Goal: Task Accomplishment & Management: Complete application form

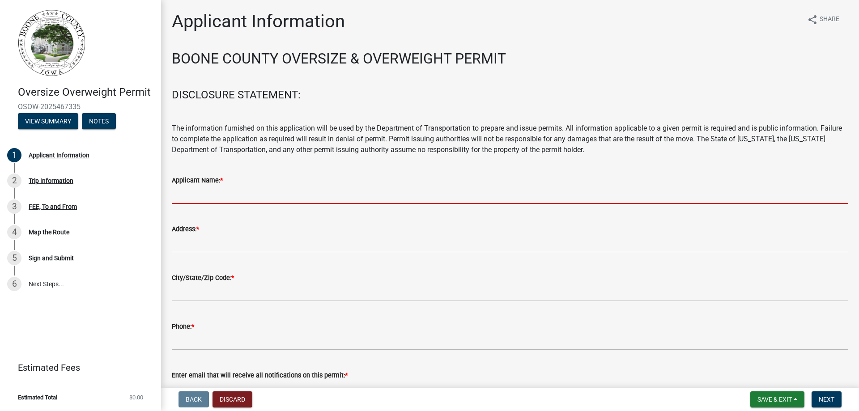
click at [220, 200] on input "Applicant Name: *" at bounding box center [510, 195] width 676 height 18
type input "Story Construction Co."
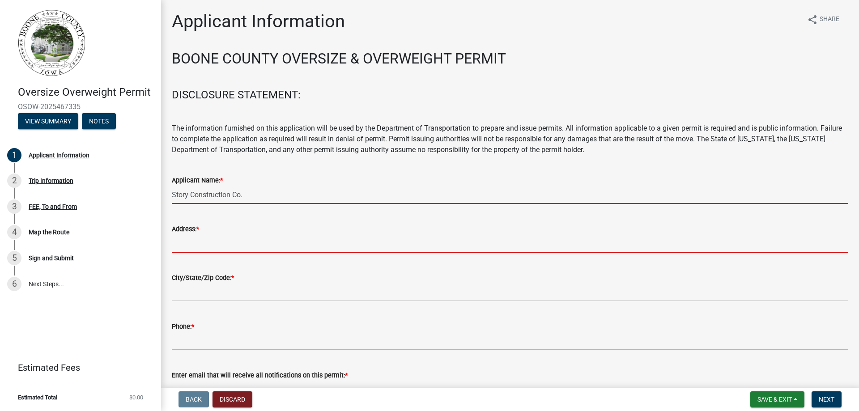
type input "[STREET_ADDRESS]"
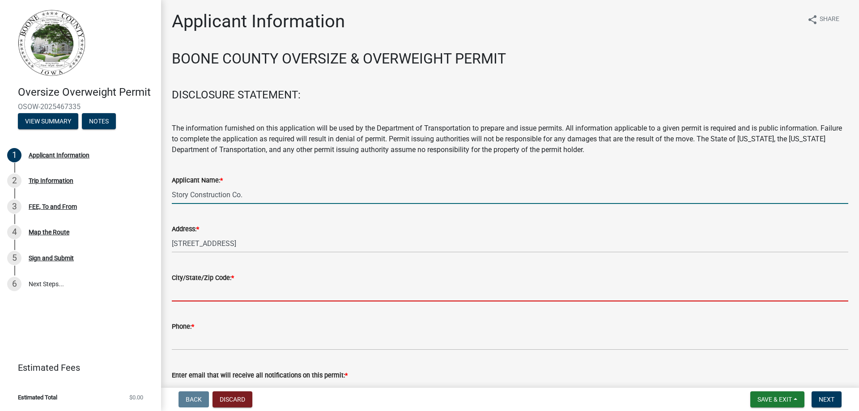
type input "[PERSON_NAME]"
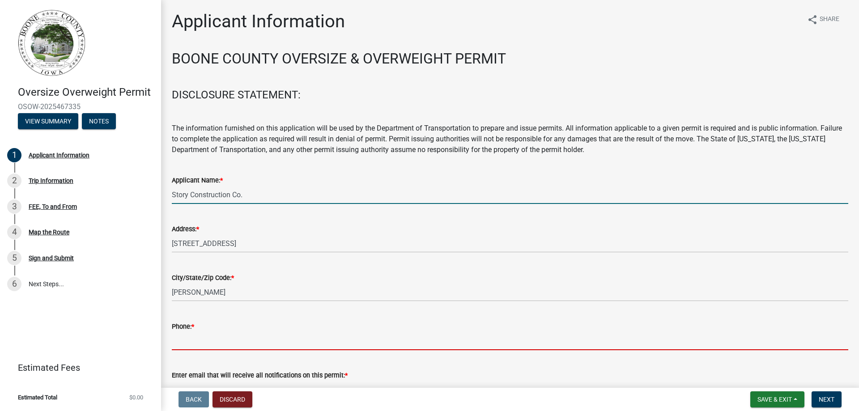
type input "5158172687"
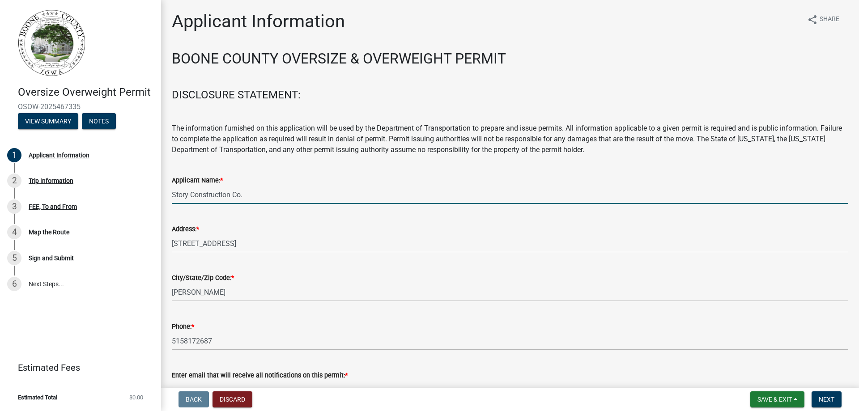
type input "[PERSON_NAME][EMAIL_ADDRESS][PERSON_NAME][DOMAIN_NAME]"
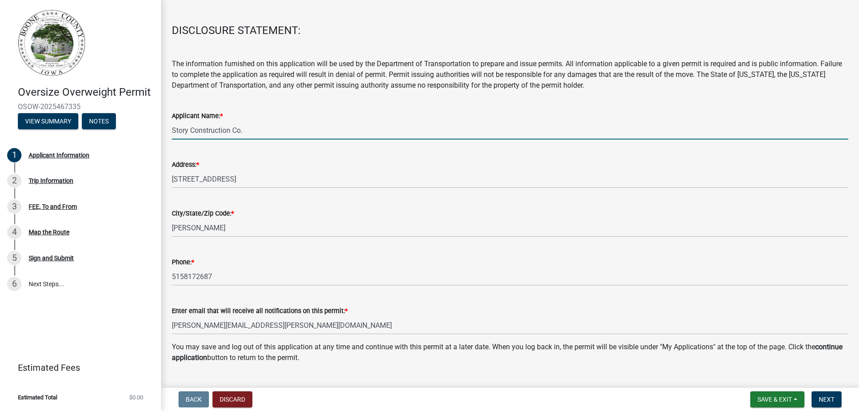
scroll to position [85, 0]
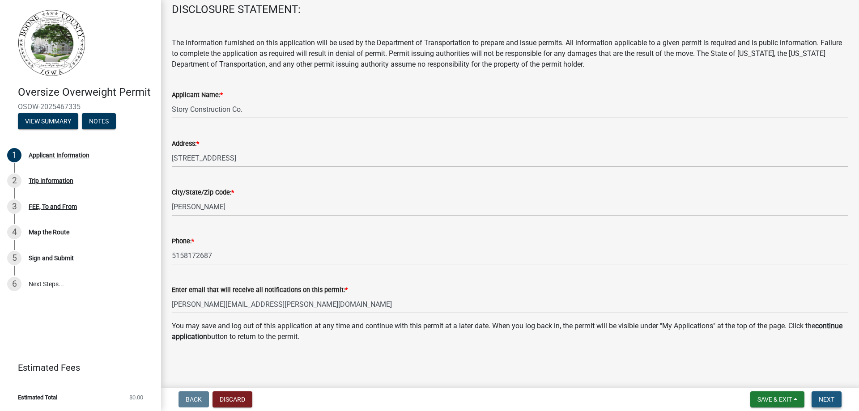
click at [821, 396] on span "Next" at bounding box center [827, 399] width 16 height 7
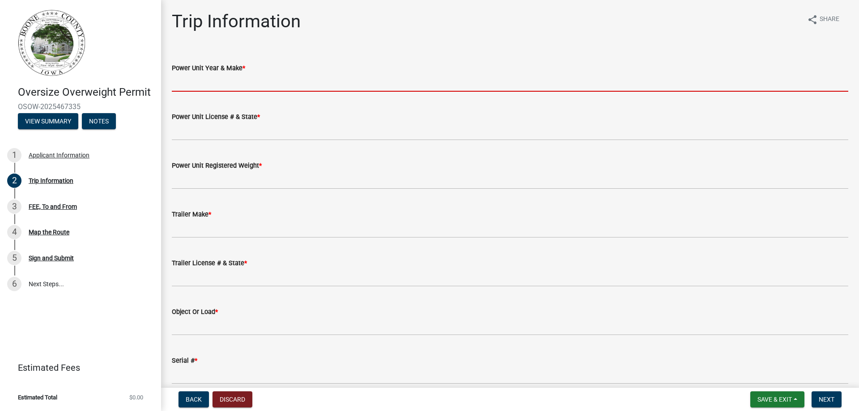
click at [212, 82] on input "Power Unit Year & Make *" at bounding box center [510, 82] width 676 height 18
type input "2023 [PERSON_NAME]"
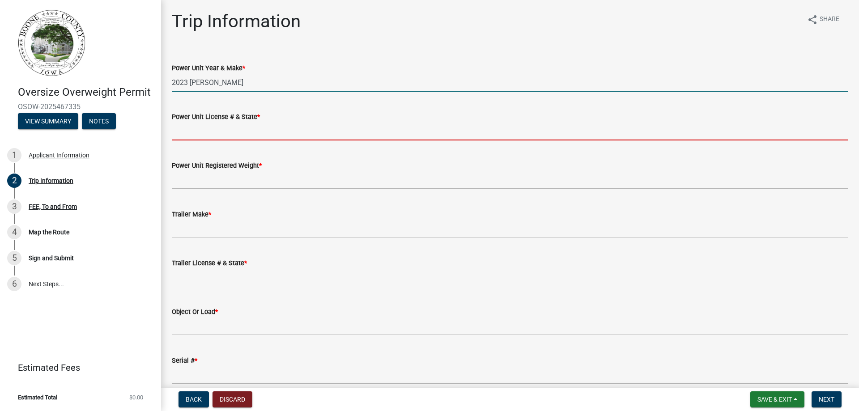
click at [196, 133] on input "Power Unit License # & State *" at bounding box center [510, 131] width 676 height 18
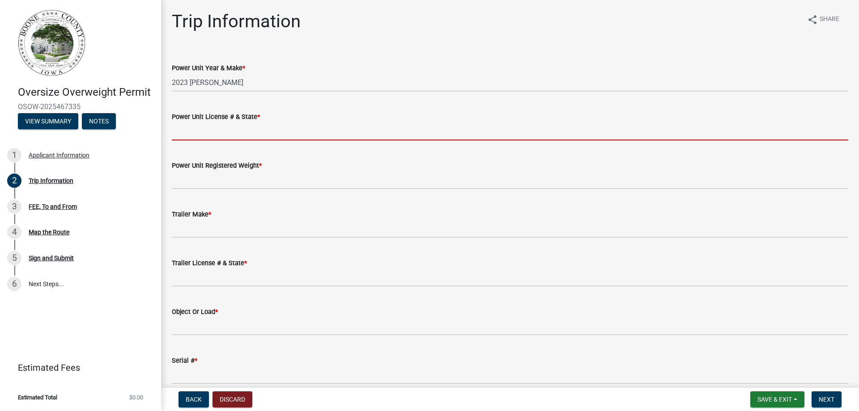
type input "FS8307 [US_STATE]"
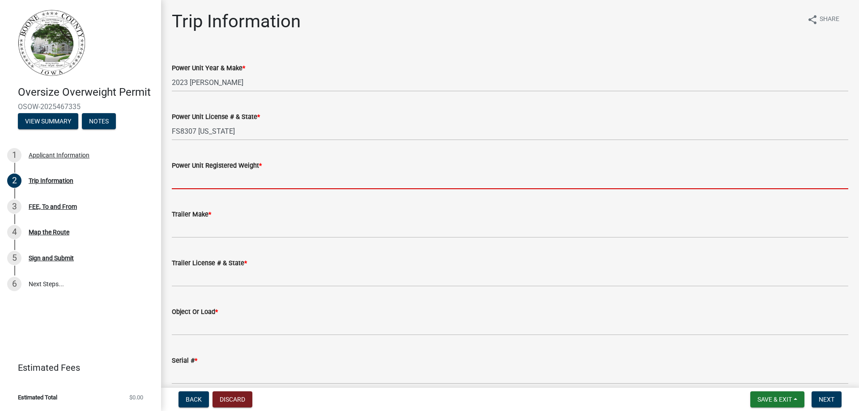
click at [194, 177] on input "Power Unit Registered Weight *" at bounding box center [510, 180] width 676 height 18
type input "80,000"
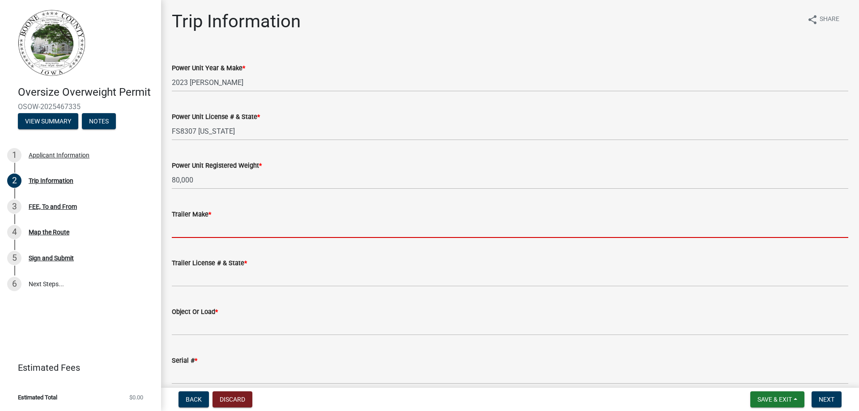
click at [193, 235] on input "Trailer Make *" at bounding box center [510, 229] width 676 height 18
type input "XL Specialized"
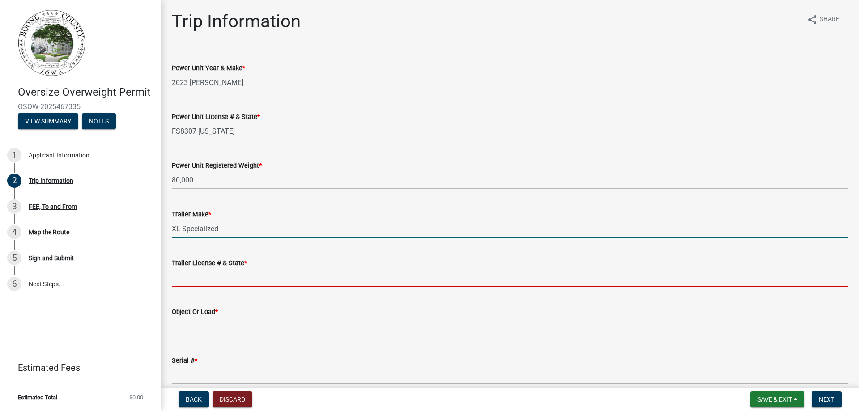
click at [181, 279] on input "Trailer License # & State *" at bounding box center [510, 277] width 676 height 18
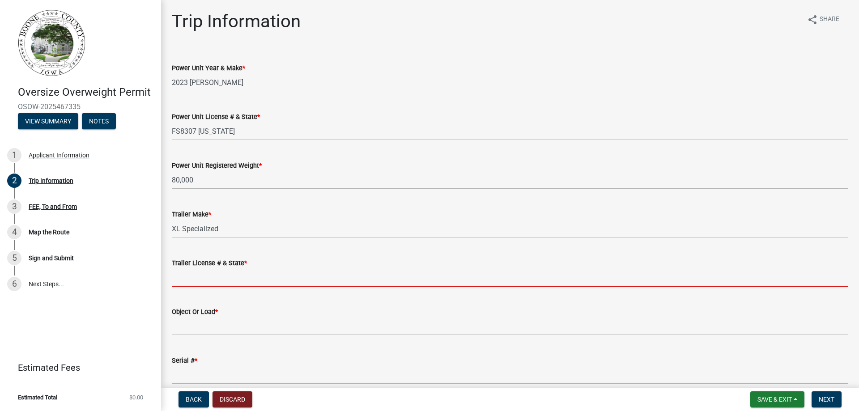
type input "AG3961 [US_STATE]"
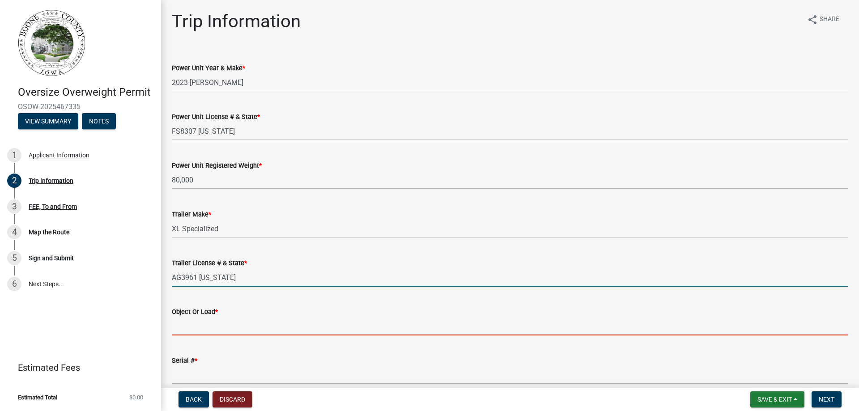
click at [202, 331] on input "Object Or Load *" at bounding box center [510, 326] width 676 height 18
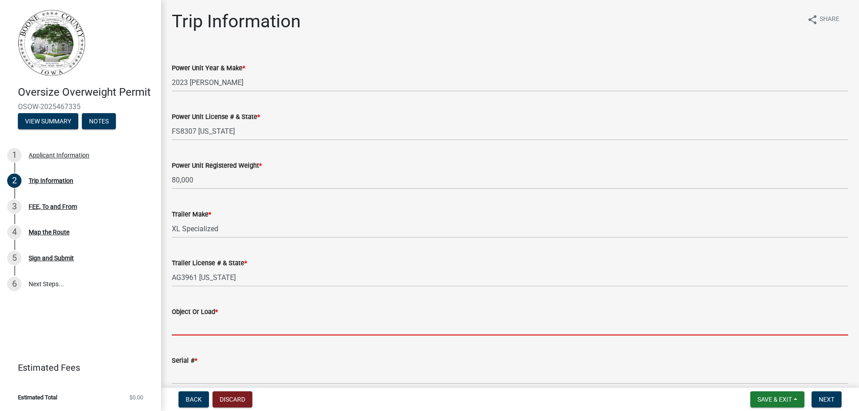
type input "Link-Belt Crane RTC8050"
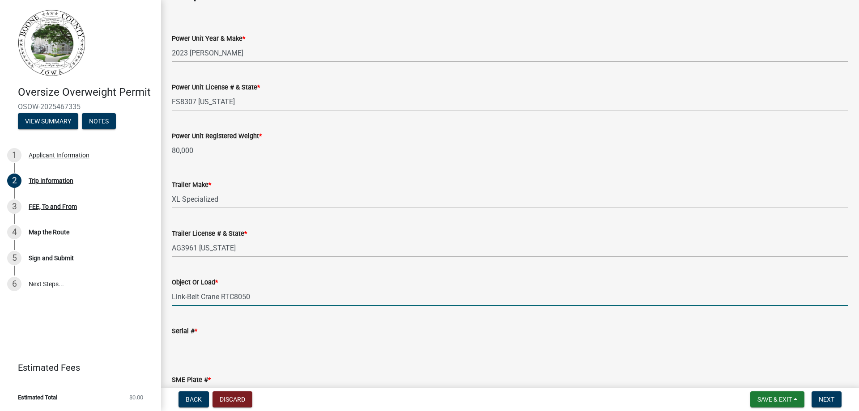
scroll to position [45, 0]
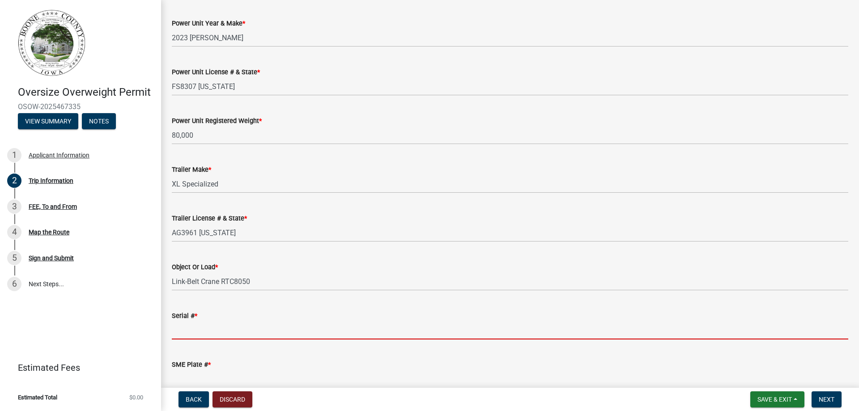
click at [187, 332] on input "Serial # *" at bounding box center [510, 330] width 676 height 18
type input "J6K86041"
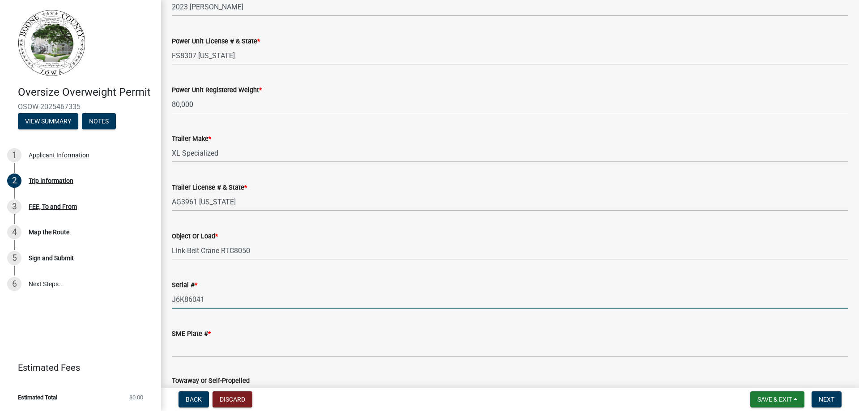
scroll to position [89, 0]
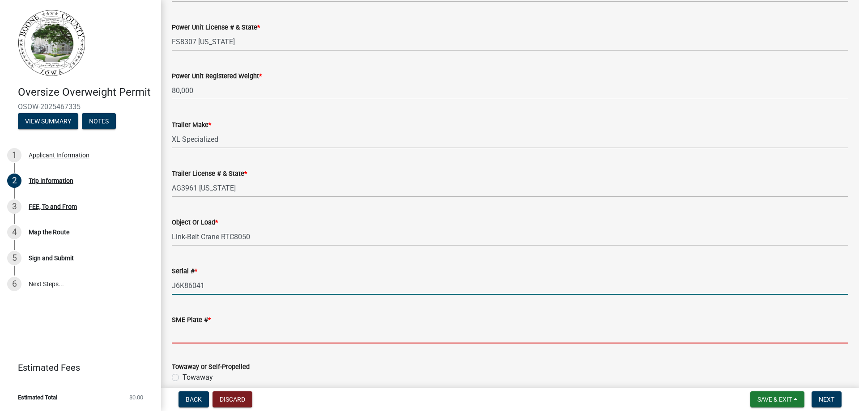
click at [188, 335] on input "SME Plate # *" at bounding box center [510, 334] width 676 height 18
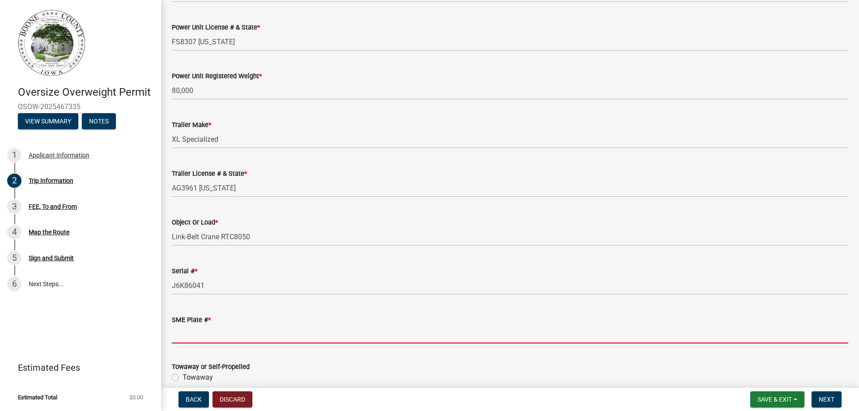
type input "N/A"
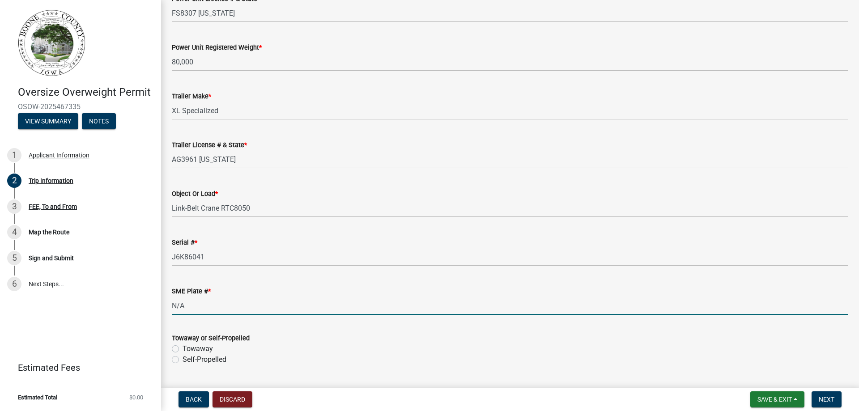
scroll to position [134, 0]
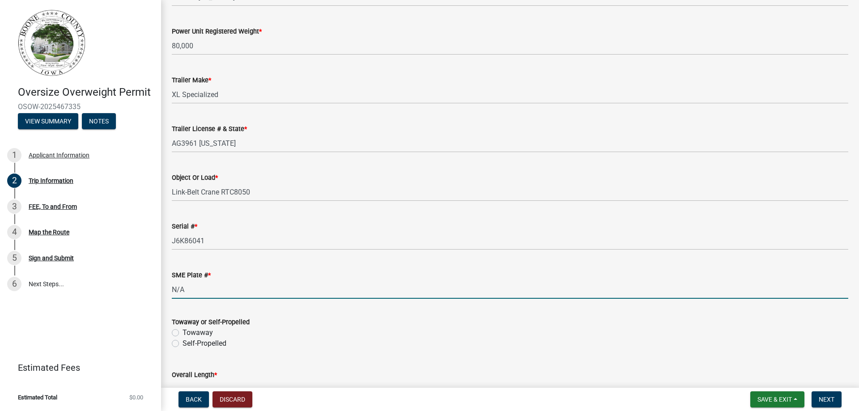
click at [183, 331] on label "Towaway" at bounding box center [198, 332] width 30 height 11
click at [183, 331] on input "Towaway" at bounding box center [186, 330] width 6 height 6
radio input "true"
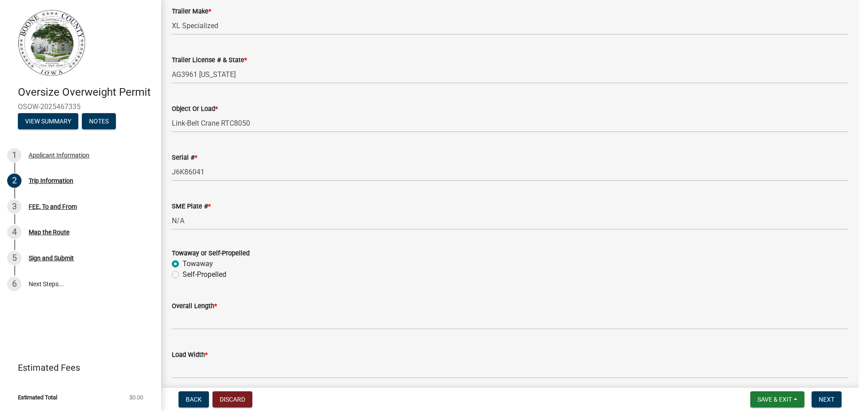
scroll to position [224, 0]
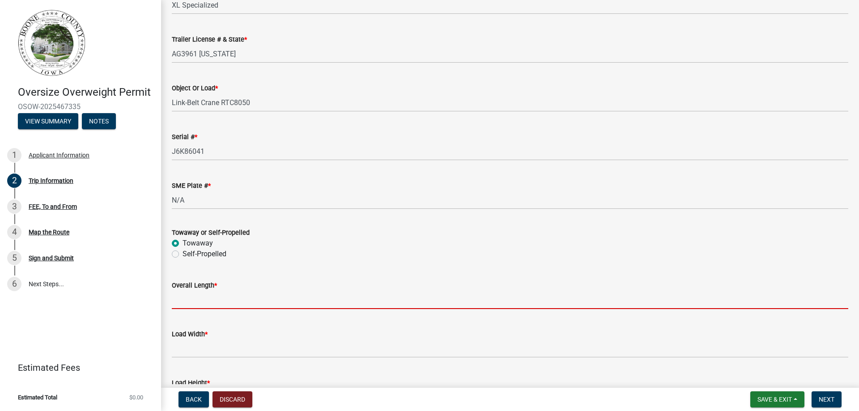
click at [216, 300] on input "Overall Length *" at bounding box center [510, 300] width 676 height 18
type input "71'-6""
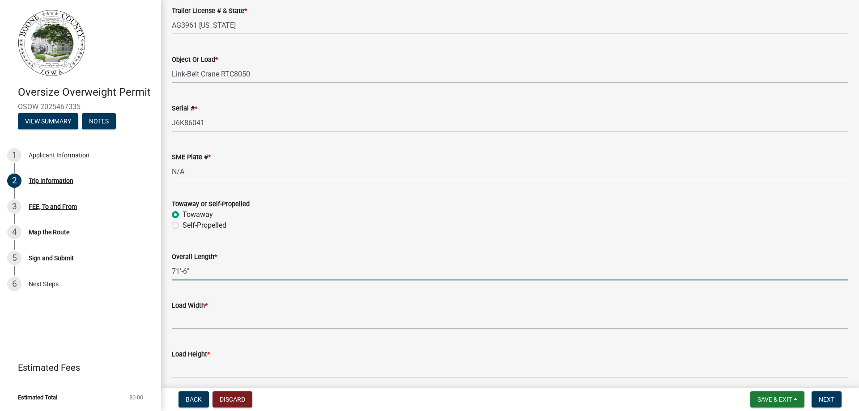
scroll to position [268, 0]
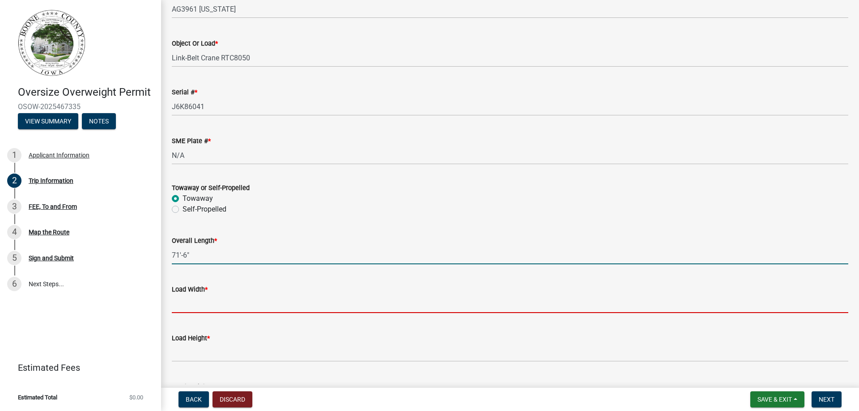
click at [217, 308] on input "[PERSON_NAME] *" at bounding box center [510, 304] width 676 height 18
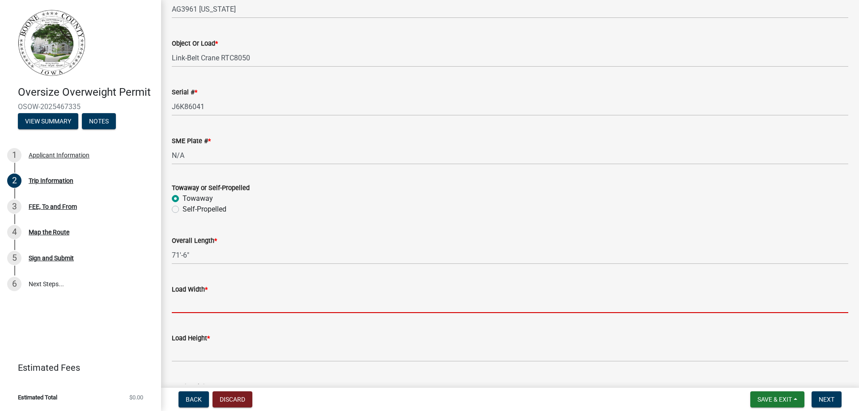
type input "11'-6""
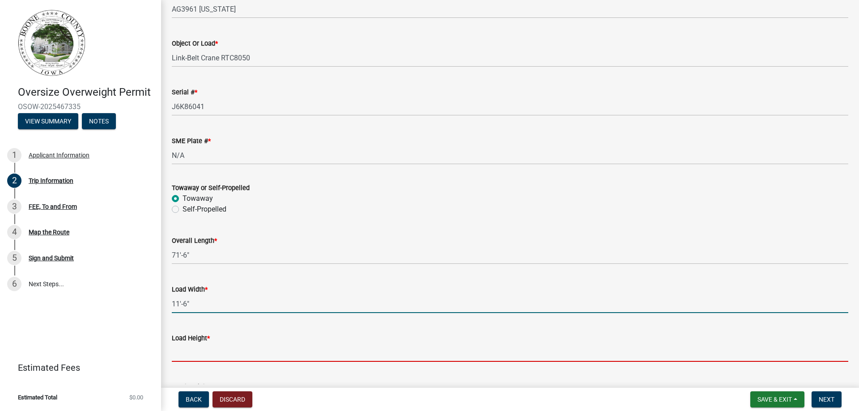
click at [197, 352] on input "Load Height *" at bounding box center [510, 353] width 676 height 18
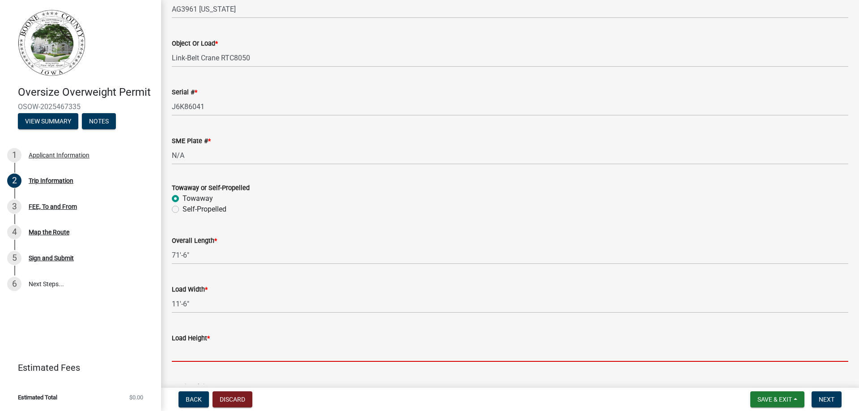
type input "14'-6""
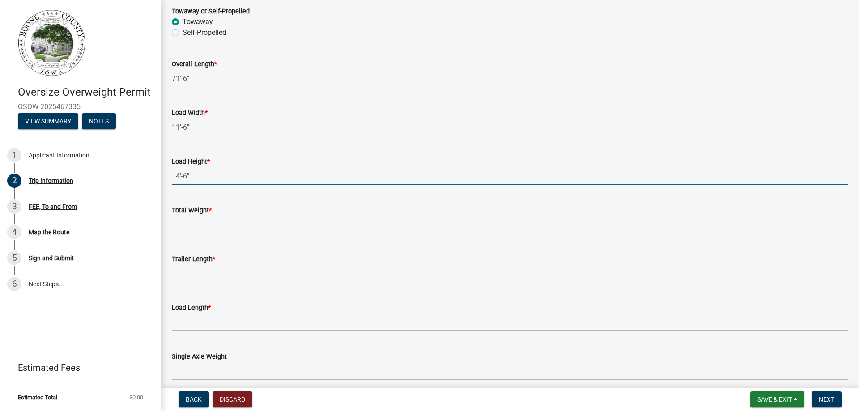
scroll to position [447, 0]
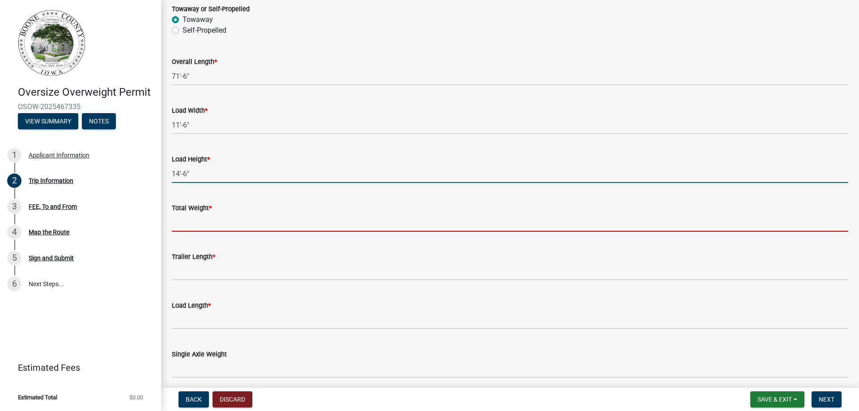
click at [207, 220] on input "Total Weight *" at bounding box center [510, 222] width 676 height 18
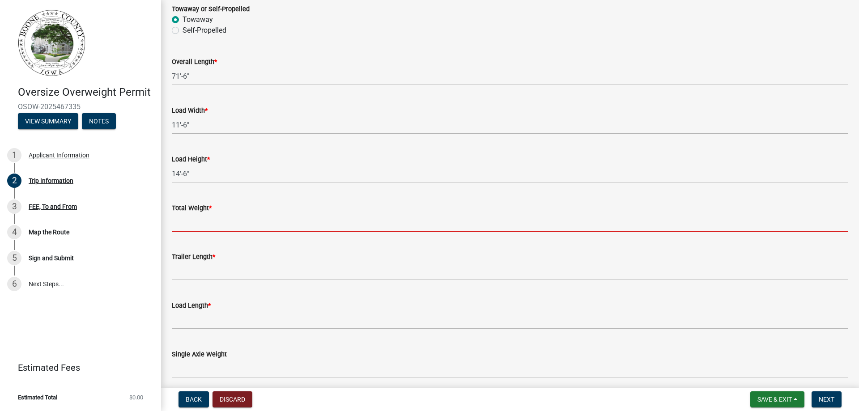
type input "133,200LBS"
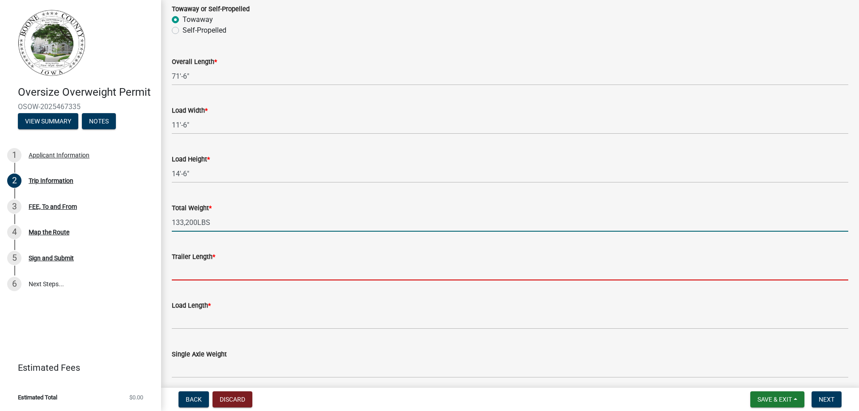
click at [224, 265] on input "Trailer Length *" at bounding box center [510, 271] width 676 height 18
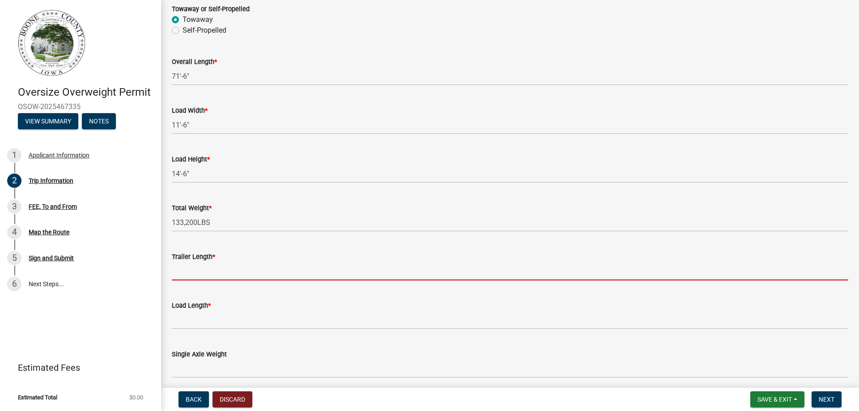
type input "53'-0""
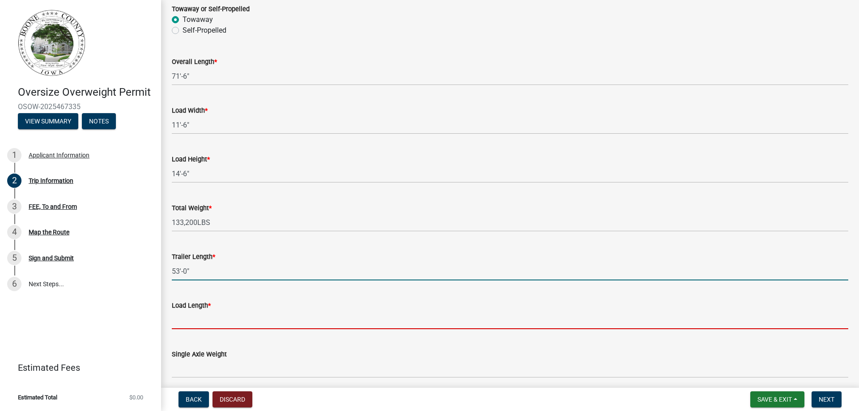
click at [199, 321] on input "Load Length *" at bounding box center [510, 320] width 676 height 18
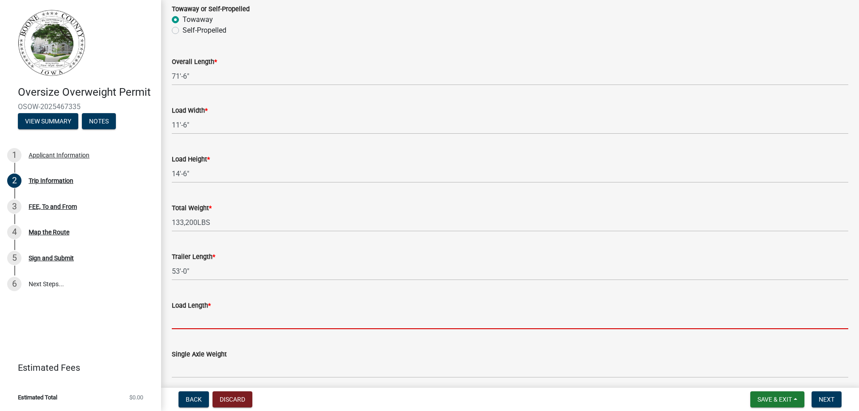
type input "35'-0""
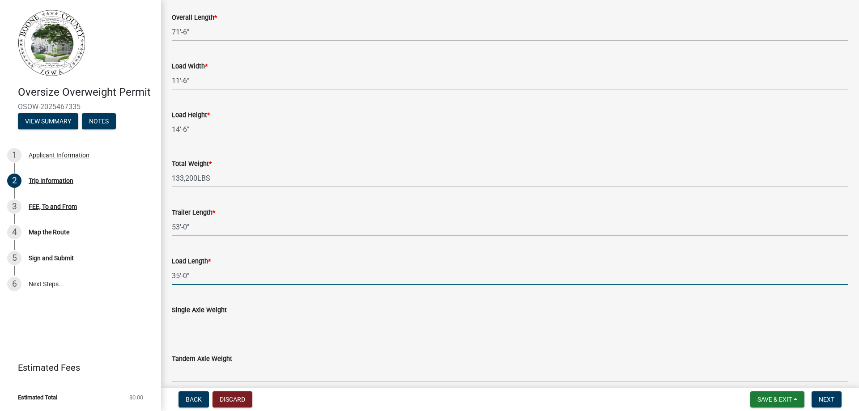
scroll to position [492, 0]
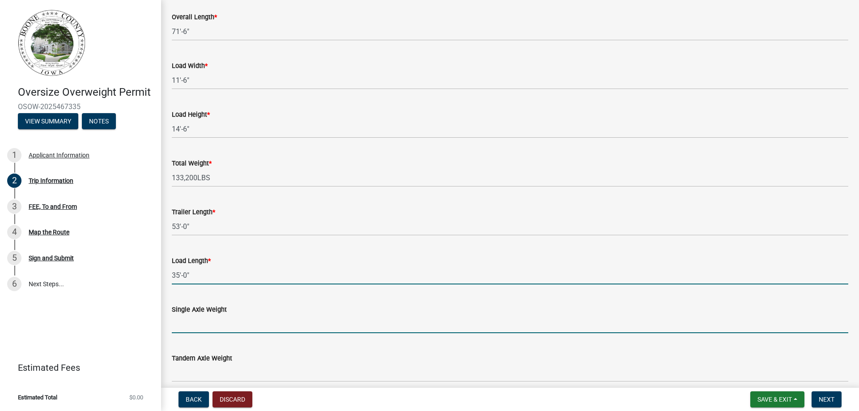
click at [193, 321] on input "Single Axle Weight" at bounding box center [510, 324] width 676 height 18
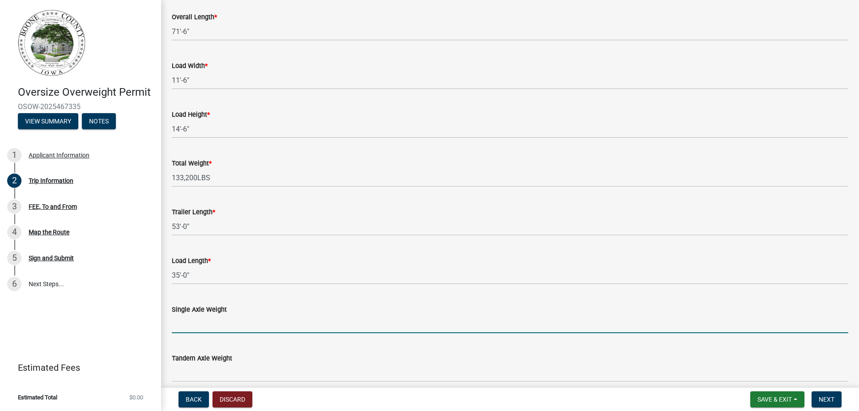
type input "20,000LBS"
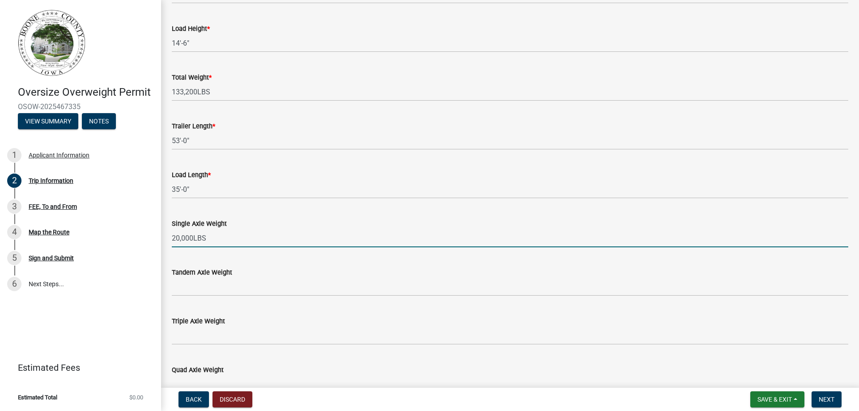
scroll to position [582, 0]
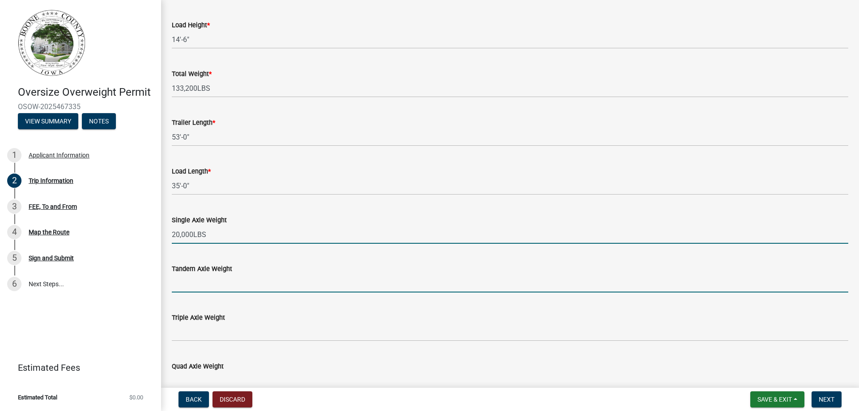
click at [197, 284] on input "Tandem Axle Weight" at bounding box center [510, 283] width 676 height 18
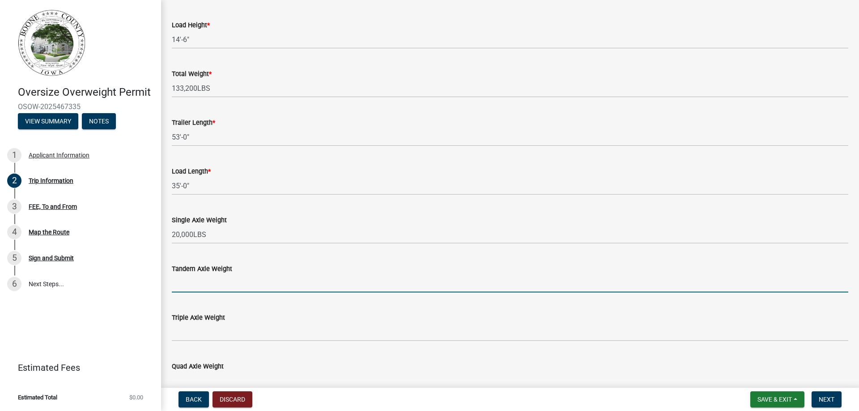
type input "40,000LBS"
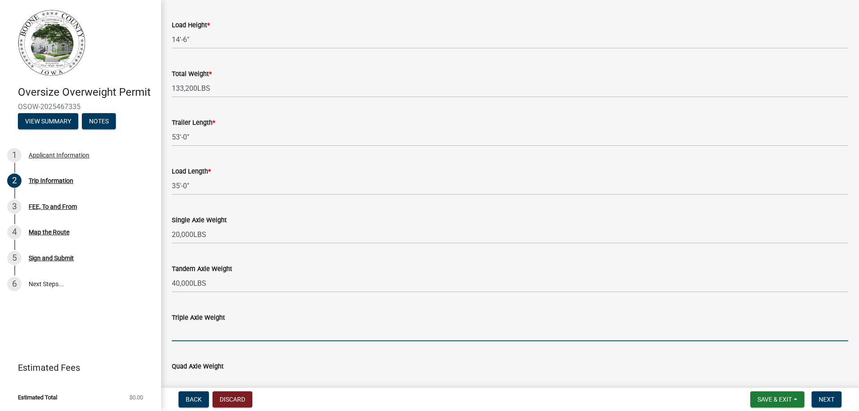
click at [198, 332] on input "Triple Axle Weight" at bounding box center [510, 332] width 676 height 18
type input "60,000LBS"
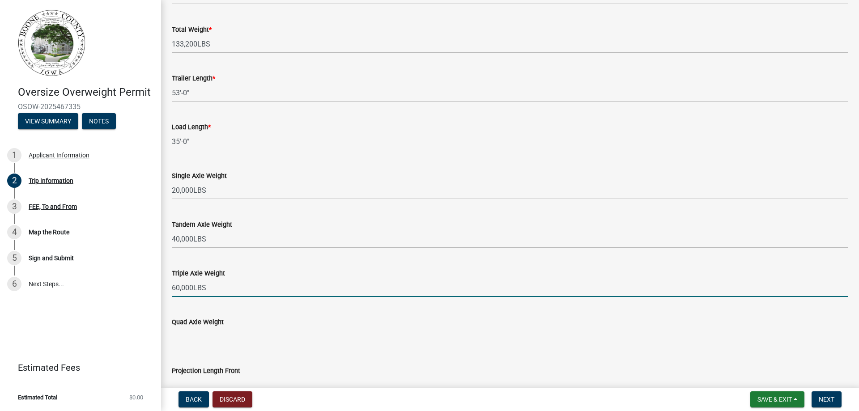
scroll to position [626, 0]
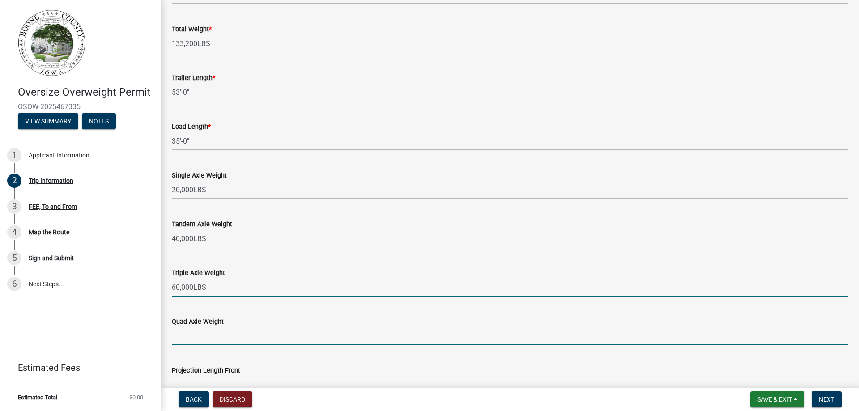
click at [205, 338] on input "Quad Axle Weight" at bounding box center [510, 336] width 676 height 18
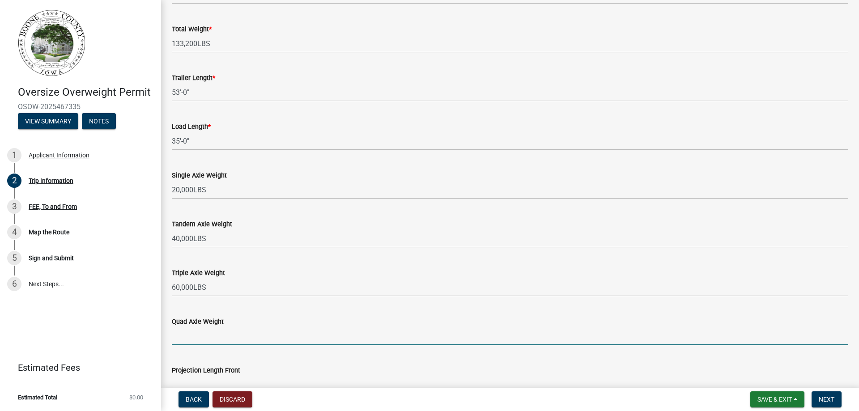
type input "80,000LBS"
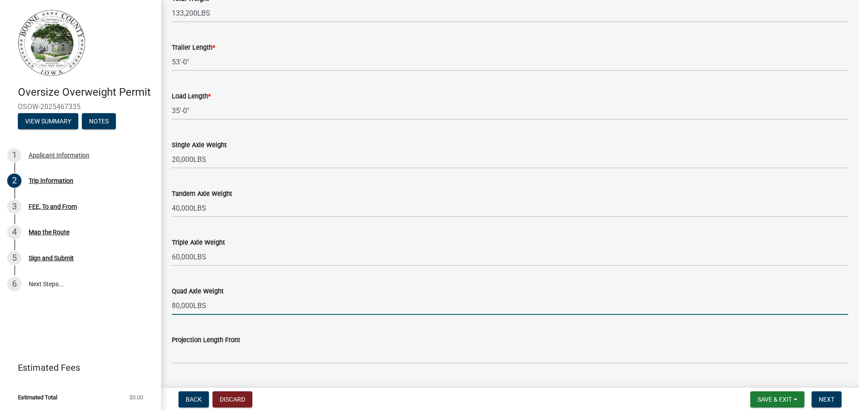
scroll to position [671, 0]
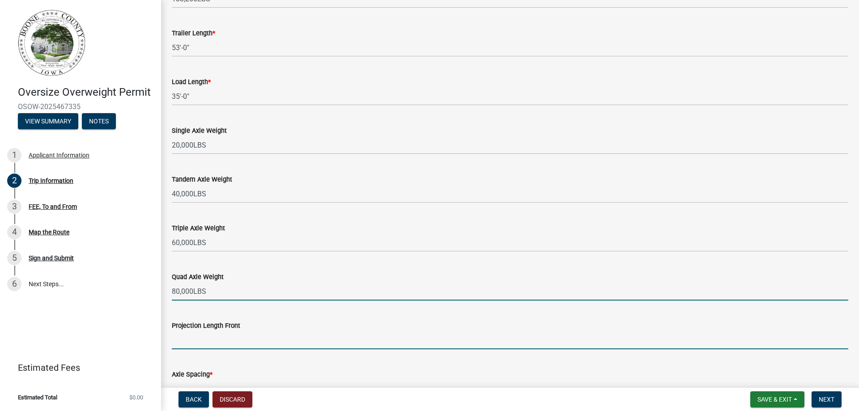
click at [208, 339] on input "Projection Length Front" at bounding box center [510, 340] width 676 height 18
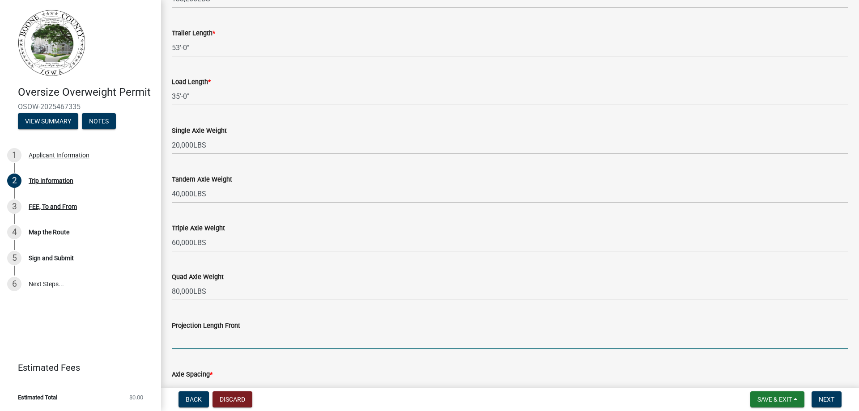
type input "0'-0""
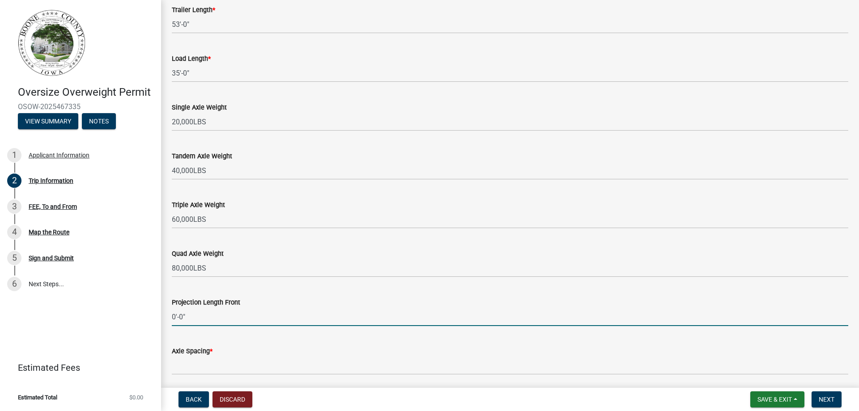
scroll to position [716, 0]
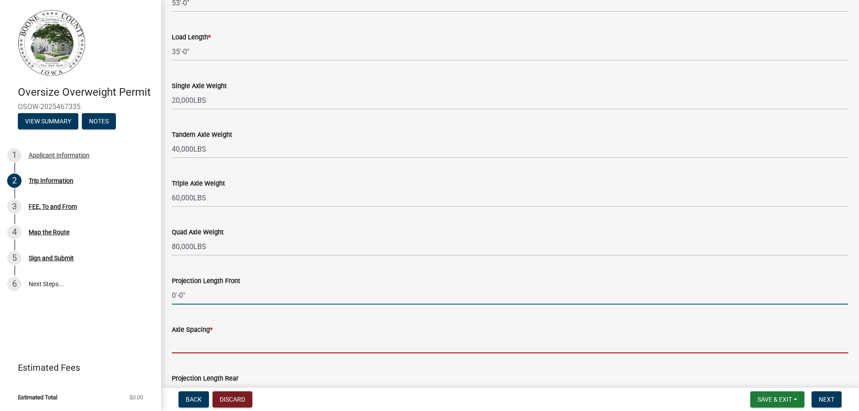
click at [215, 348] on input "Axle Spacing *" at bounding box center [510, 344] width 676 height 18
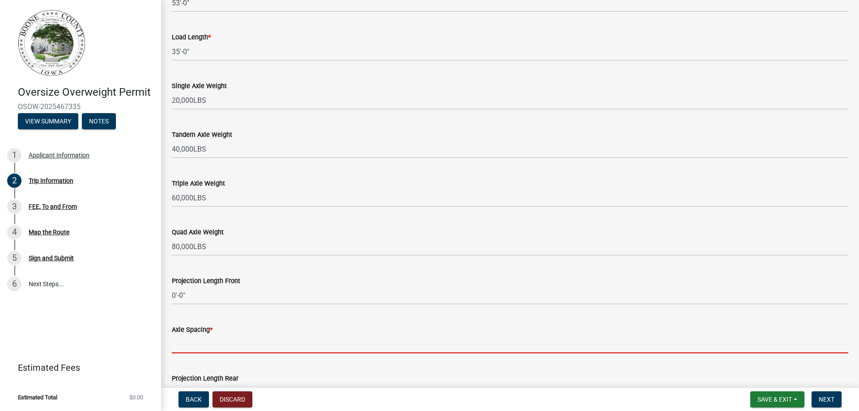
type input "13'-5", 4'-3", 4'-0", 35'-10", 4'-8", 4'-0""
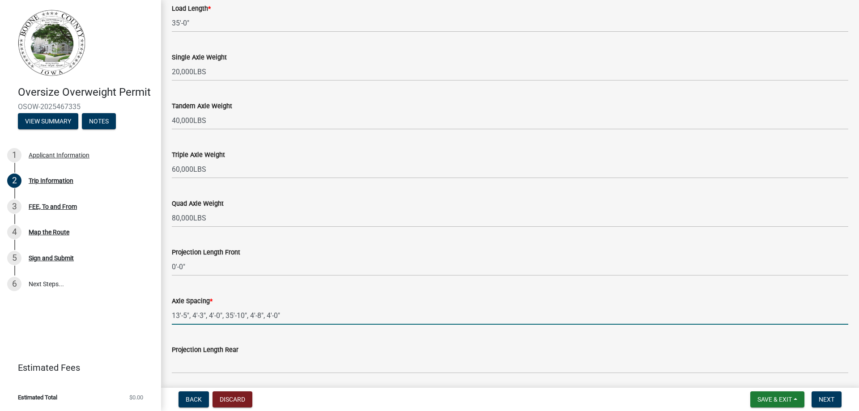
scroll to position [760, 0]
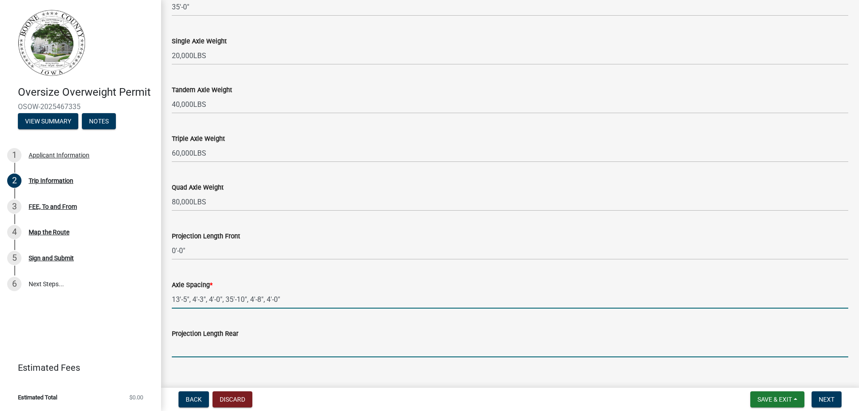
click at [198, 348] on input "Projection Length Rear" at bounding box center [510, 348] width 676 height 18
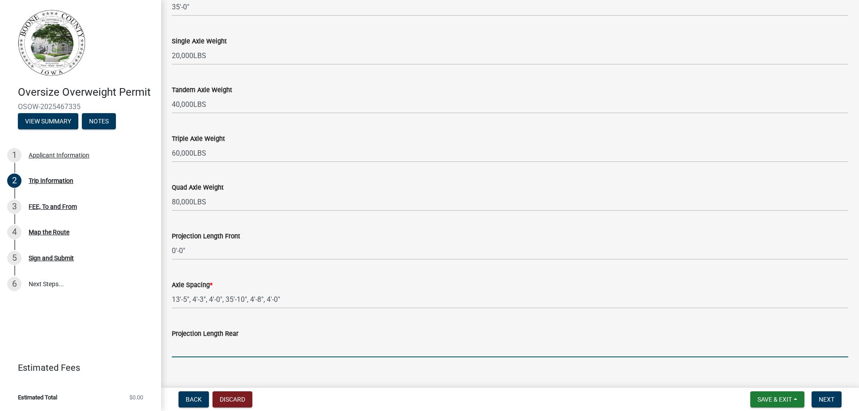
type input "0'-0""
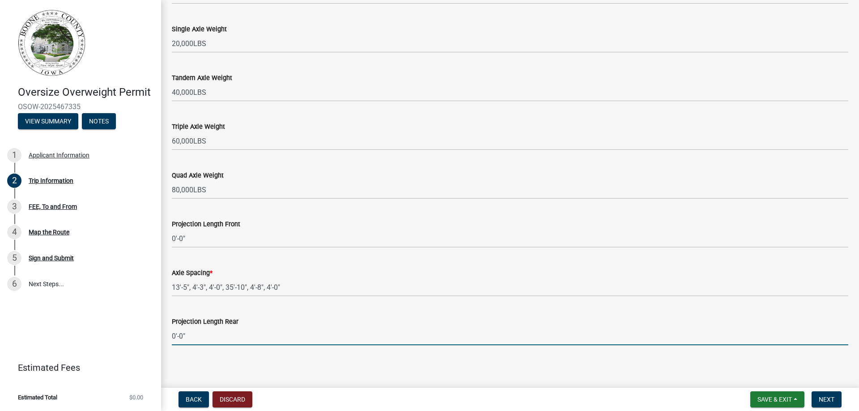
scroll to position [776, 0]
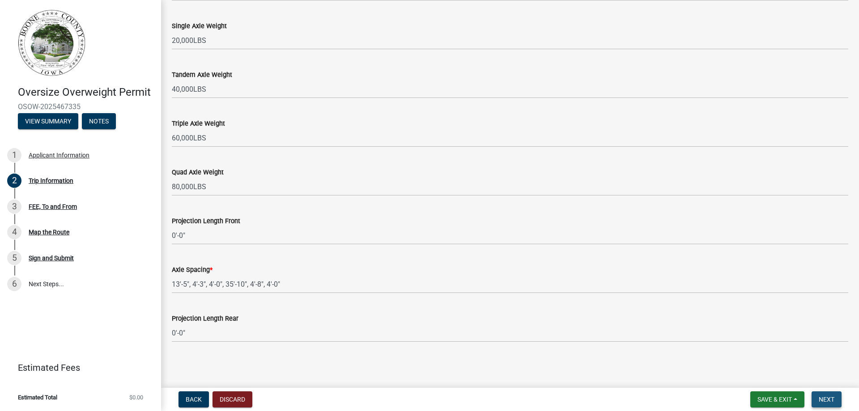
click at [827, 398] on span "Next" at bounding box center [827, 399] width 16 height 7
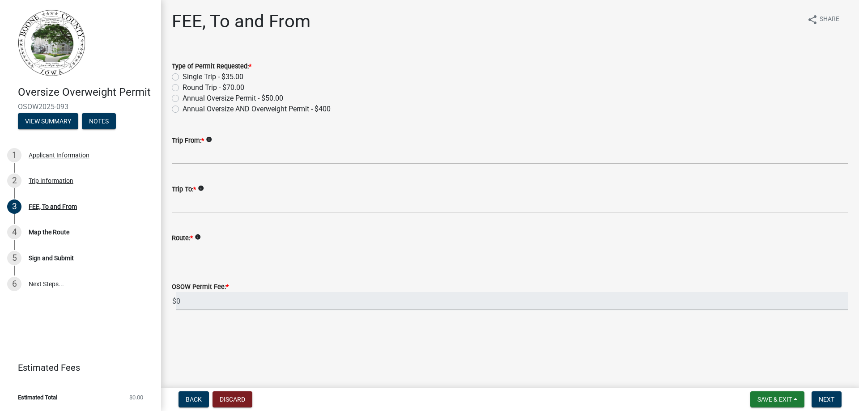
click at [183, 76] on label "Single Trip - $35.00" at bounding box center [213, 77] width 61 height 11
click at [183, 76] on input "Single Trip - $35.00" at bounding box center [186, 75] width 6 height 6
radio input "true"
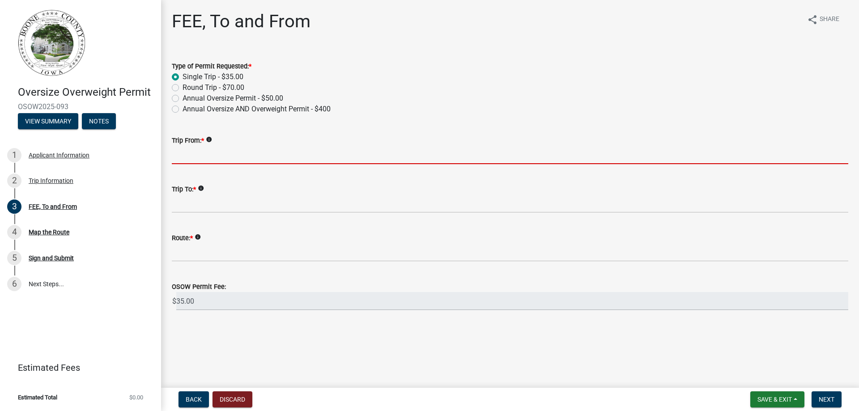
click at [203, 153] on input "Trip From: *" at bounding box center [510, 155] width 676 height 18
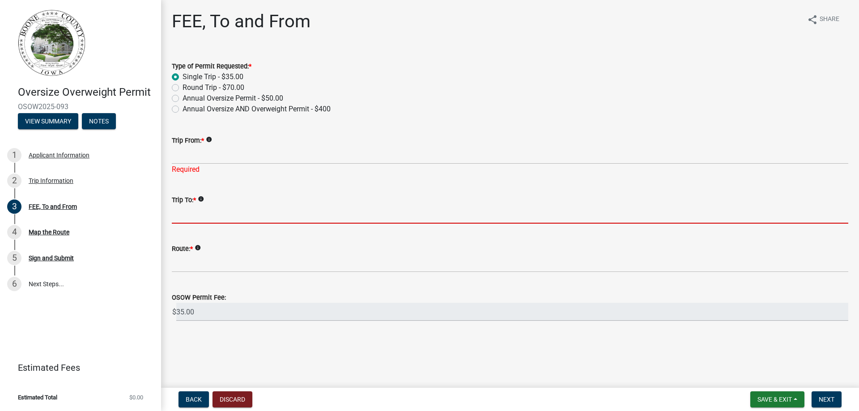
click at [184, 201] on form "Trip To: * info" at bounding box center [510, 209] width 676 height 29
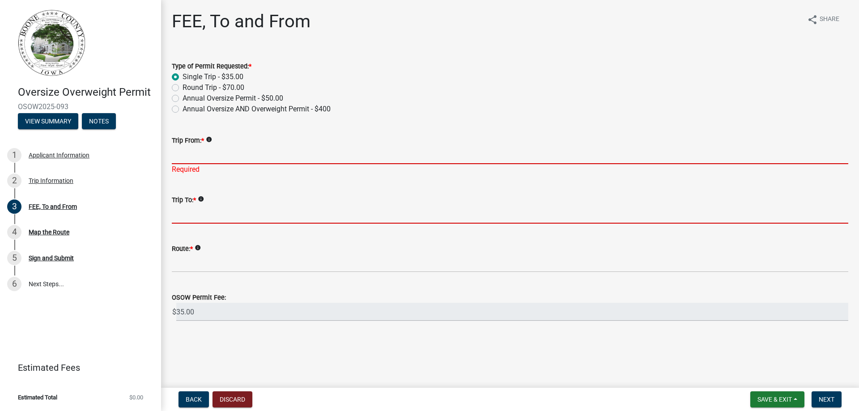
click at [211, 159] on input "Trip From: *" at bounding box center [510, 155] width 676 height 18
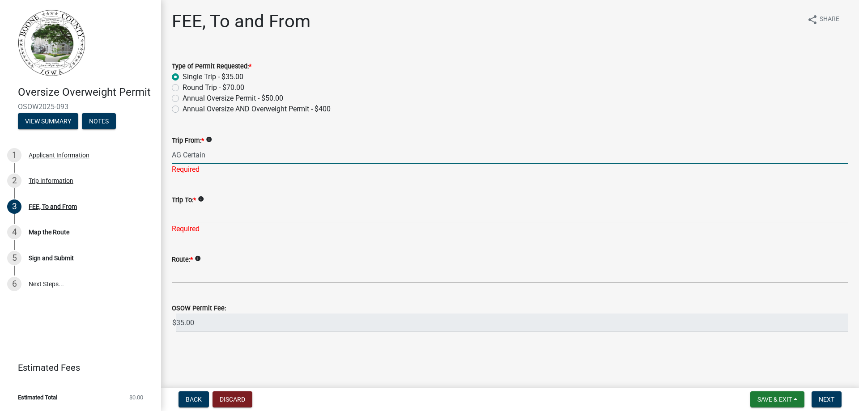
type input "AG Certain"
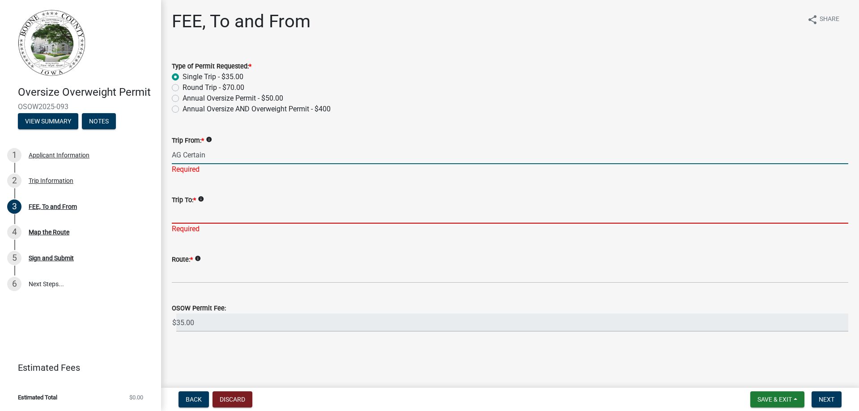
click at [203, 216] on div "Trip To: * info Required" at bounding box center [510, 208] width 676 height 52
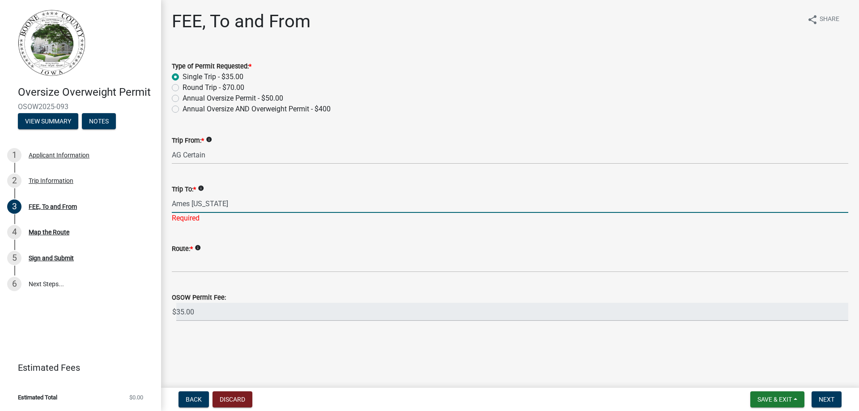
type input "Ames [US_STATE]"
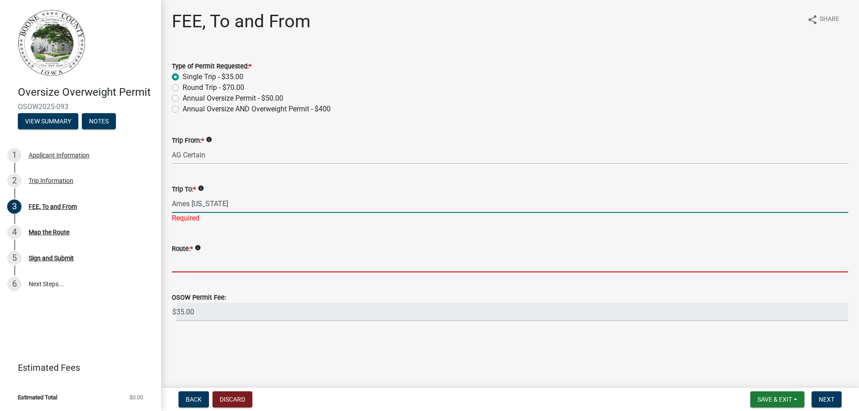
click at [199, 255] on input "Route: *" at bounding box center [510, 263] width 676 height 18
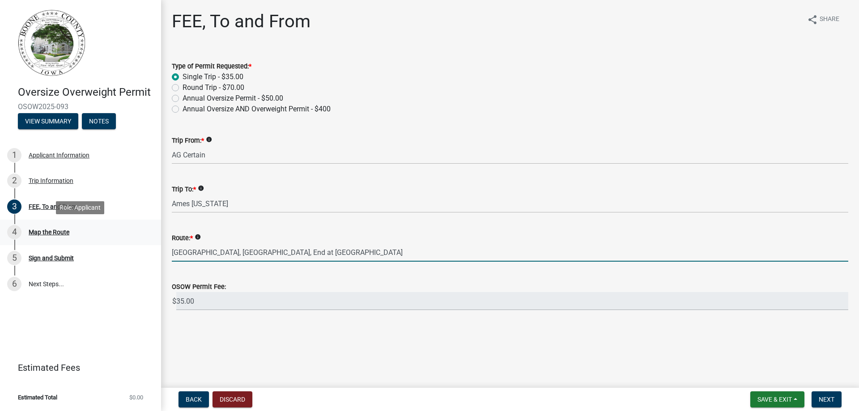
drag, startPoint x: 490, startPoint y: 252, endPoint x: 149, endPoint y: 232, distance: 341.9
click at [149, 232] on div "Oversize Overweight Permit OSOW2025-093 View Summary Notes 1 Applicant Informat…" at bounding box center [429, 205] width 859 height 411
click at [363, 252] on input "Start at [GEOGRAPHIC_DATA] on [GEOGRAPHIC_DATA] on [GEOGRAPHIC_DATA]." at bounding box center [510, 252] width 676 height 18
click at [352, 252] on input "Start at [GEOGRAPHIC_DATA] on [GEOGRAPHIC_DATA] on [GEOGRAPHIC_DATA] on Highway…" at bounding box center [510, 252] width 676 height 18
click at [434, 249] on input "Start at [GEOGRAPHIC_DATA] on [GEOGRAPHIC_DATA] on [GEOGRAPHIC_DATA] on Highway…" at bounding box center [510, 252] width 676 height 18
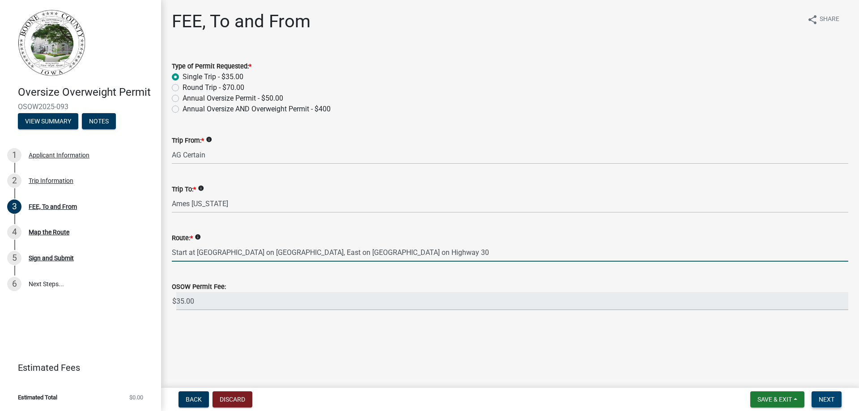
type input "Start at [GEOGRAPHIC_DATA] on [GEOGRAPHIC_DATA], East on [GEOGRAPHIC_DATA] on H…"
click at [827, 399] on span "Next" at bounding box center [827, 399] width 16 height 7
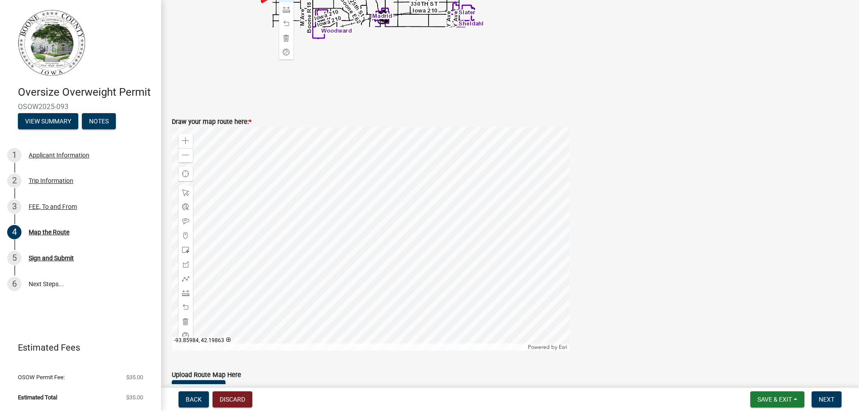
scroll to position [389, 0]
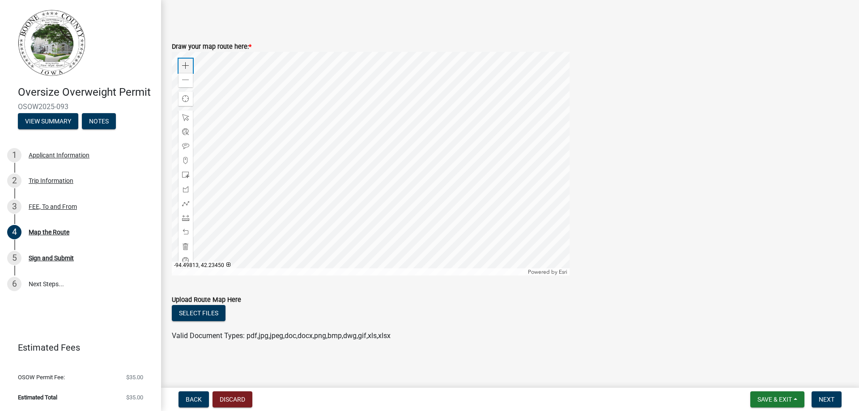
click at [186, 69] on span at bounding box center [185, 65] width 7 height 7
click at [185, 66] on span at bounding box center [185, 65] width 7 height 7
click at [186, 62] on span at bounding box center [185, 65] width 7 height 7
click at [238, 206] on div at bounding box center [371, 164] width 398 height 224
click at [187, 67] on span at bounding box center [185, 65] width 7 height 7
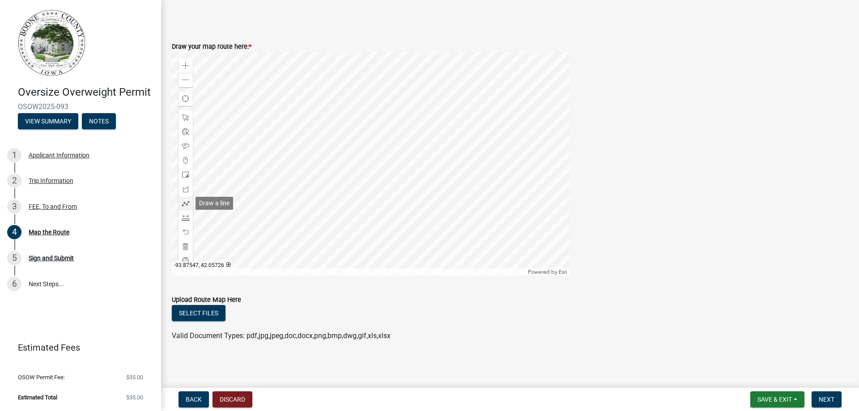
click at [186, 202] on span at bounding box center [185, 203] width 7 height 7
click at [332, 174] on div at bounding box center [371, 164] width 398 height 224
click at [333, 212] on div at bounding box center [371, 164] width 398 height 224
click at [479, 211] on div at bounding box center [371, 164] width 398 height 224
click at [480, 262] on div at bounding box center [371, 164] width 398 height 224
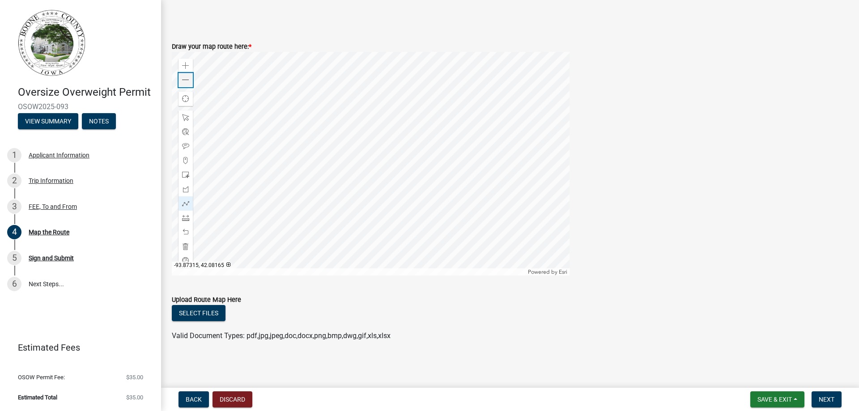
click at [187, 79] on span at bounding box center [185, 79] width 7 height 7
click at [425, 229] on div at bounding box center [371, 164] width 398 height 224
click at [393, 149] on div at bounding box center [371, 164] width 398 height 224
click at [419, 174] on div at bounding box center [371, 164] width 398 height 224
click at [463, 178] on div at bounding box center [371, 164] width 398 height 224
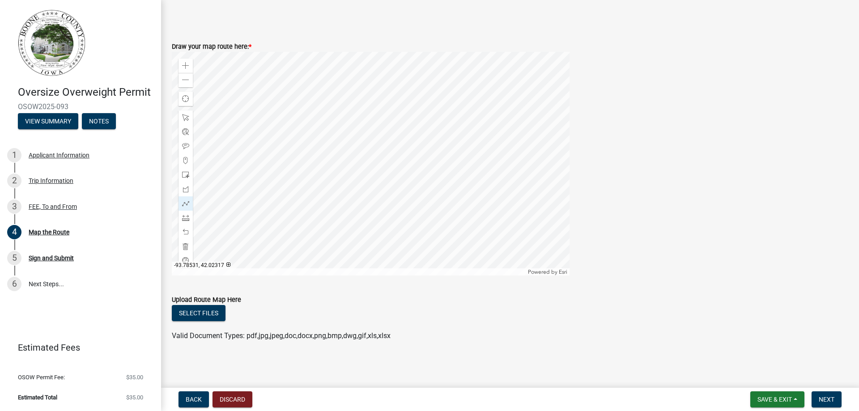
click at [495, 213] on div at bounding box center [371, 164] width 398 height 224
click at [283, 225] on div at bounding box center [371, 164] width 398 height 224
click at [365, 226] on div at bounding box center [371, 164] width 398 height 224
click at [434, 255] on div at bounding box center [371, 164] width 398 height 224
click at [295, 189] on div at bounding box center [371, 164] width 398 height 224
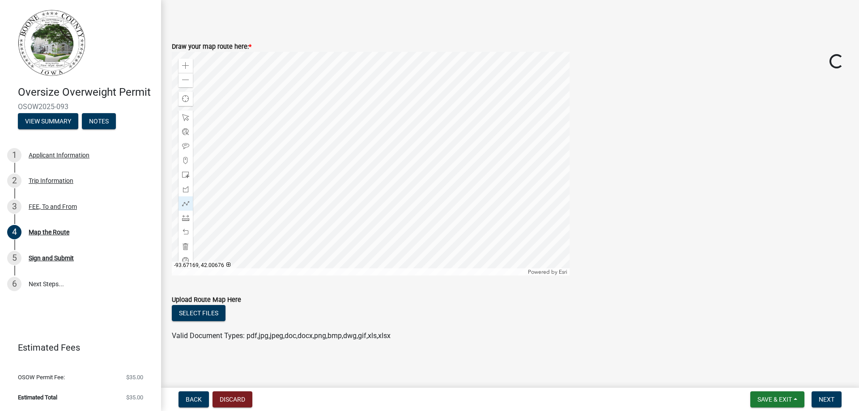
click at [342, 209] on div at bounding box center [371, 164] width 398 height 224
click at [342, 210] on div at bounding box center [371, 164] width 398 height 224
click at [822, 394] on button "Next" at bounding box center [826, 399] width 30 height 16
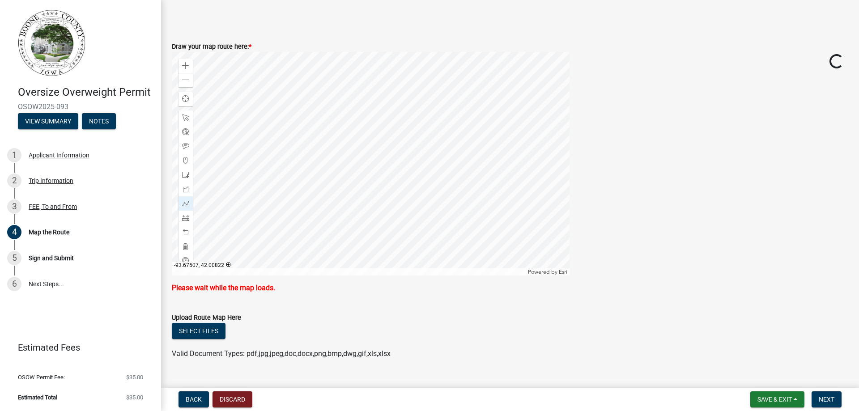
click at [569, 220] on div at bounding box center [371, 164] width 398 height 224
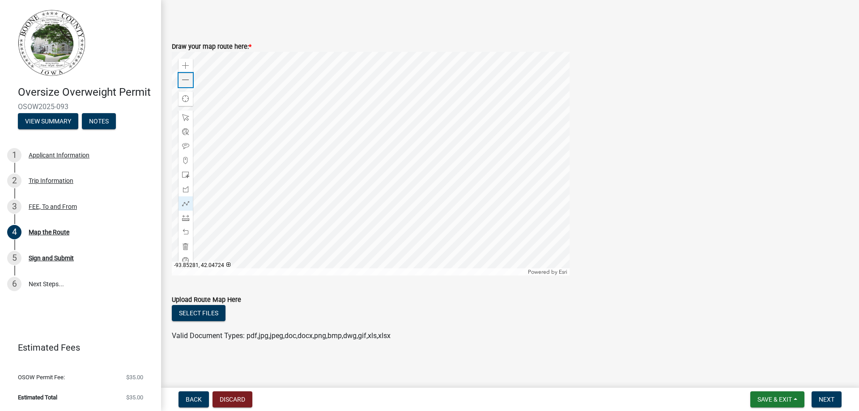
click at [185, 83] on span at bounding box center [185, 79] width 7 height 7
click at [186, 83] on span at bounding box center [185, 79] width 7 height 7
click at [826, 397] on span "Next" at bounding box center [827, 399] width 16 height 7
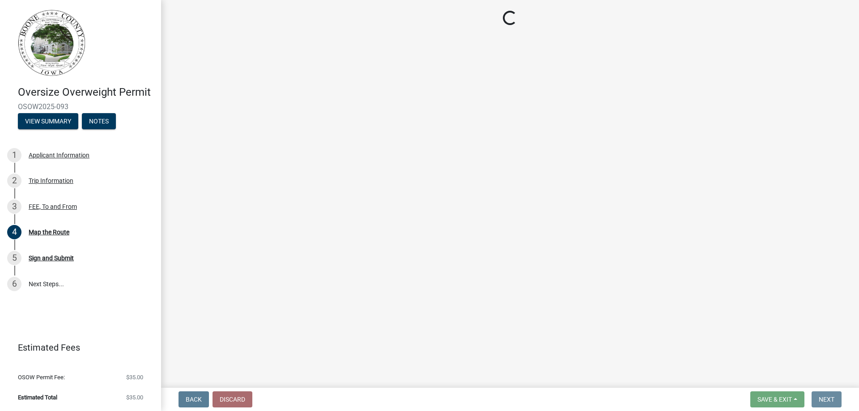
scroll to position [0, 0]
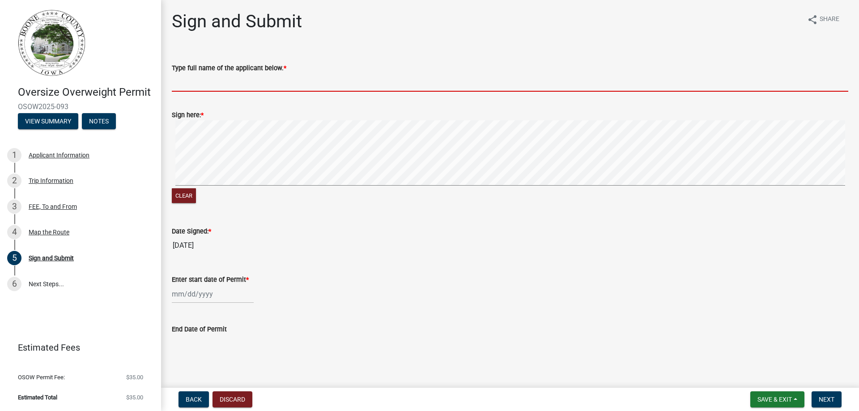
click at [186, 77] on input "Type full name of the applicant below. *" at bounding box center [510, 82] width 676 height 18
type input "[PERSON_NAME]"
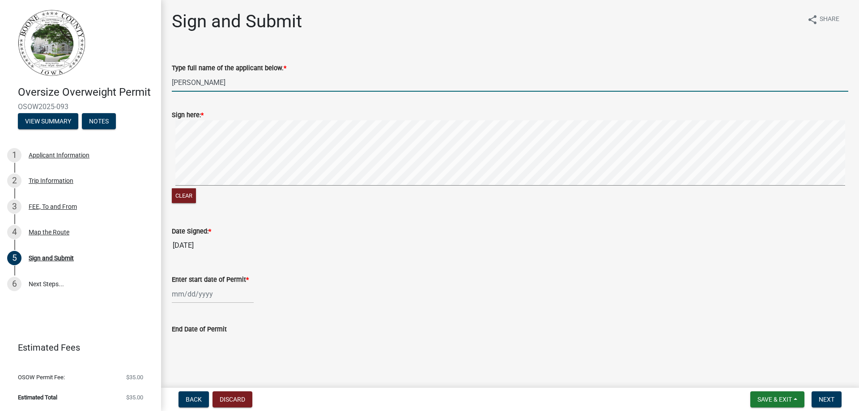
select select "8"
select select "2025"
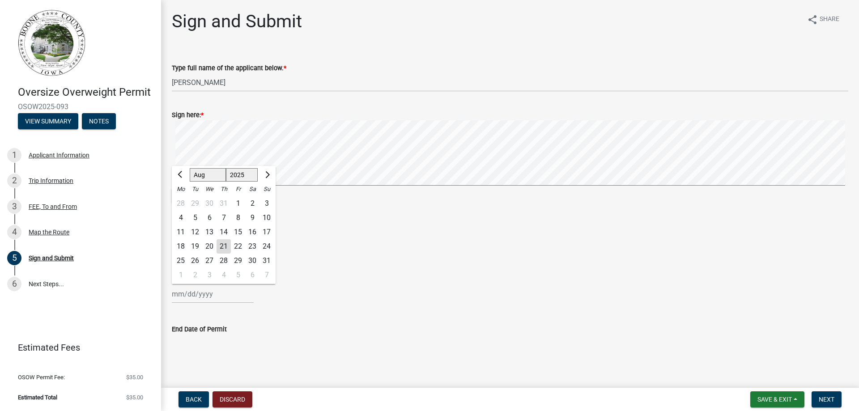
click at [211, 295] on div "[PERSON_NAME] Feb Mar Apr [PERSON_NAME][DATE] Oct Nov [DATE] 1526 1527 1528 152…" at bounding box center [213, 294] width 82 height 18
click at [207, 260] on div "27" at bounding box center [209, 261] width 14 height 14
type input "[DATE]"
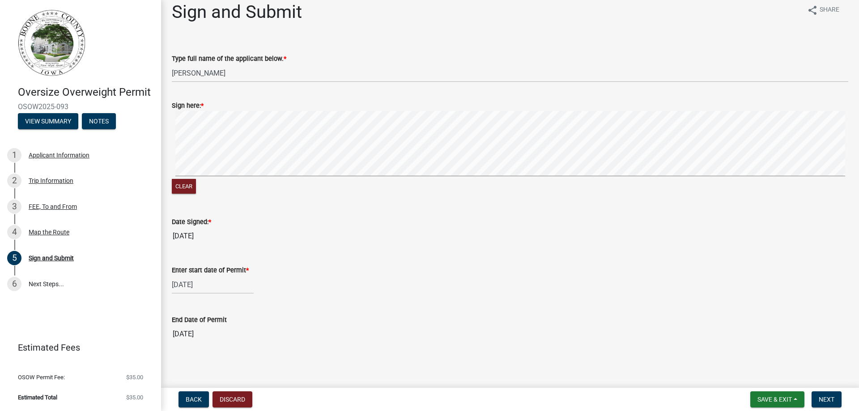
scroll to position [11, 0]
click at [835, 399] on button "Next" at bounding box center [826, 399] width 30 height 16
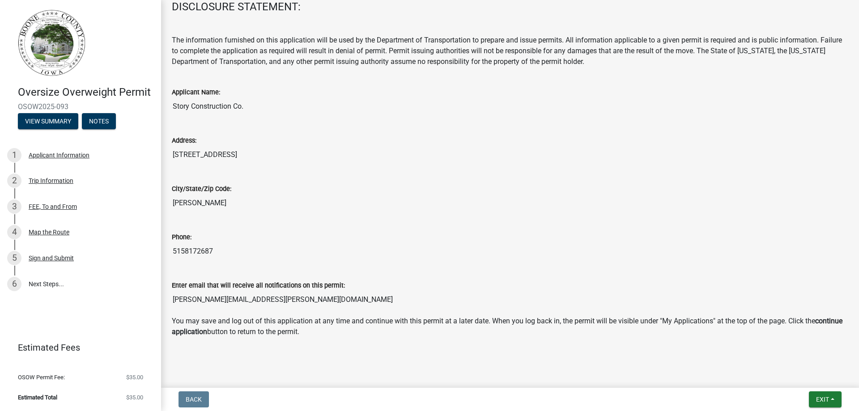
scroll to position [151, 0]
